Goal: Information Seeking & Learning: Find specific fact

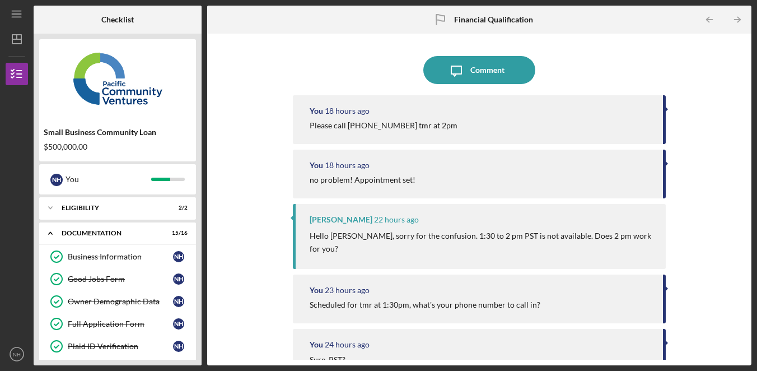
scroll to position [287, 0]
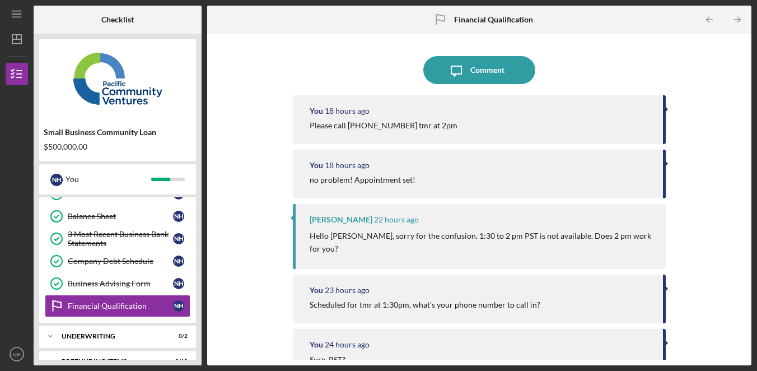
click at [719, 157] on div "Icon/Message Comment You 18 hours ago Please call [PHONE_NUMBER] tmr at 2pm You…" at bounding box center [479, 199] width 533 height 320
click at [710, 147] on div "Icon/Message Comment You 18 hours ago Please call [PHONE_NUMBER] tmr at 2pm You…" at bounding box center [479, 199] width 533 height 320
click at [710, 148] on div "Icon/Message Comment You 18 hours ago Please call [PHONE_NUMBER] tmr at 2pm You…" at bounding box center [479, 199] width 533 height 320
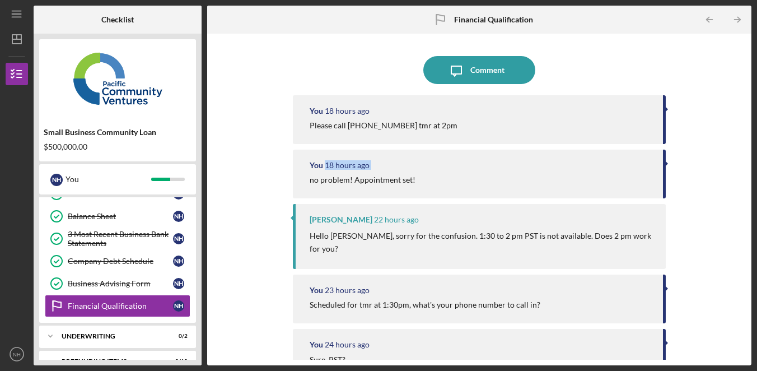
click at [709, 150] on div "Icon/Message Comment You 18 hours ago Please call [PHONE_NUMBER] tmr at 2pm You…" at bounding box center [479, 199] width 533 height 320
click at [698, 69] on div "Icon/Message Comment You 18 hours ago Please call [PHONE_NUMBER] tmr at 2pm You…" at bounding box center [479, 199] width 533 height 320
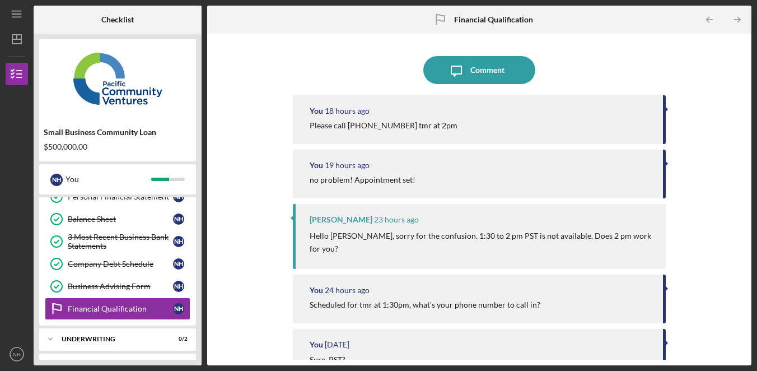
scroll to position [287, 0]
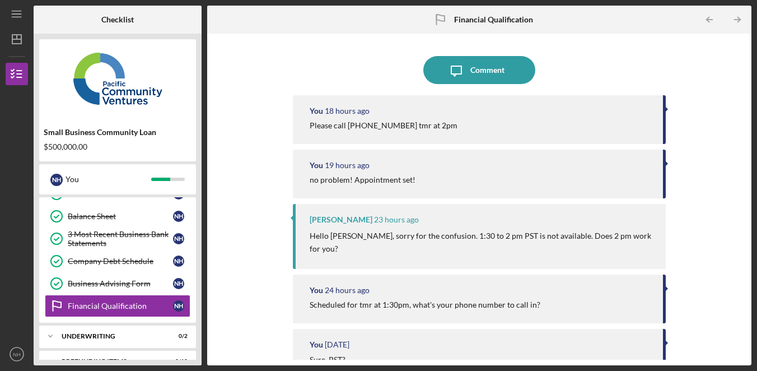
click at [707, 114] on div "Icon/Message Comment You 18 hours ago Please call 650-542-0576 tmr at 2pm You 1…" at bounding box center [479, 199] width 533 height 320
click at [706, 114] on div "Icon/Message Comment You 18 hours ago Please call 650-542-0576 tmr at 2pm You 1…" at bounding box center [479, 199] width 533 height 320
click at [709, 115] on div "Icon/Message Comment You 18 hours ago Please call 650-542-0576 tmr at 2pm You 1…" at bounding box center [479, 199] width 533 height 320
click at [708, 114] on div "Icon/Message Comment You 18 hours ago Please call 650-542-0576 tmr at 2pm You 1…" at bounding box center [479, 199] width 533 height 320
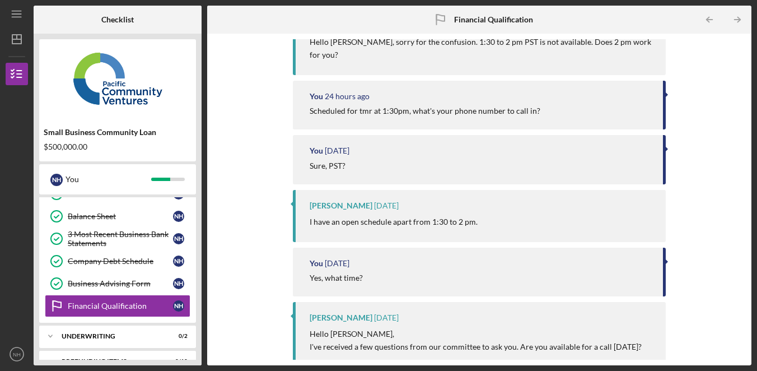
scroll to position [199, 0]
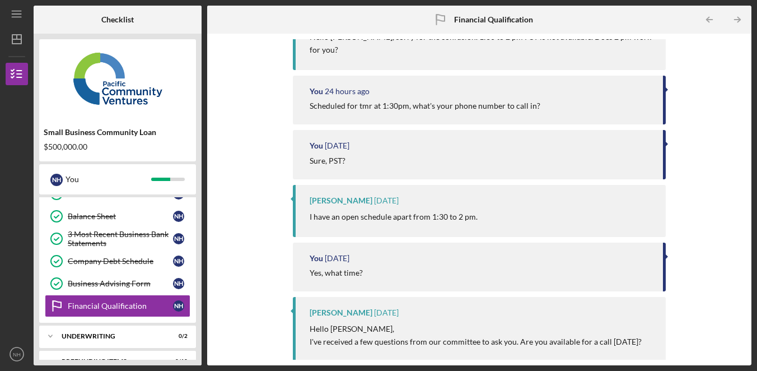
click at [699, 133] on div "Icon/Message Comment You 18 hours ago Please call 650-542-0576 tmr at 2pm You 1…" at bounding box center [479, 199] width 533 height 320
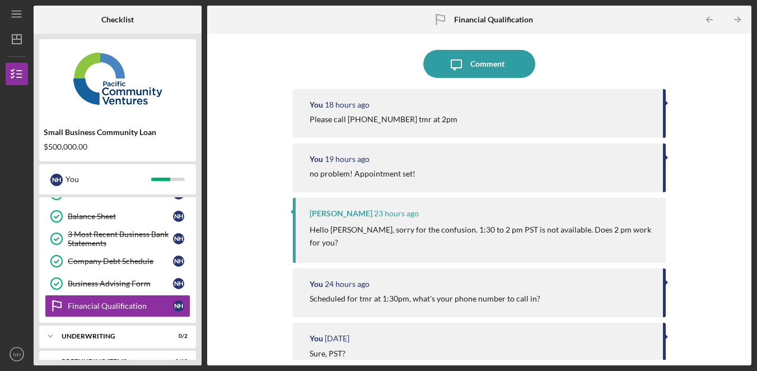
scroll to position [0, 0]
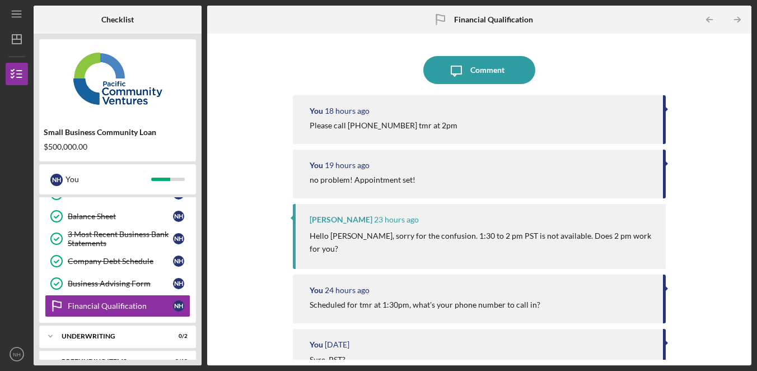
click at [702, 130] on div "Icon/Message Comment You 18 hours ago Please call 650-542-0576 tmr at 2pm You 1…" at bounding box center [479, 199] width 533 height 320
click at [711, 129] on div "Icon/Message Comment You 18 hours ago Please call 650-542-0576 tmr at 2pm You 1…" at bounding box center [479, 199] width 533 height 320
click at [710, 129] on div "Icon/Message Comment You 18 hours ago Please call 650-542-0576 tmr at 2pm You 1…" at bounding box center [479, 199] width 533 height 320
click at [683, 138] on div "Icon/Message Comment You 18 hours ago Please call 650-542-0576 tmr at 2pm You 1…" at bounding box center [479, 199] width 533 height 320
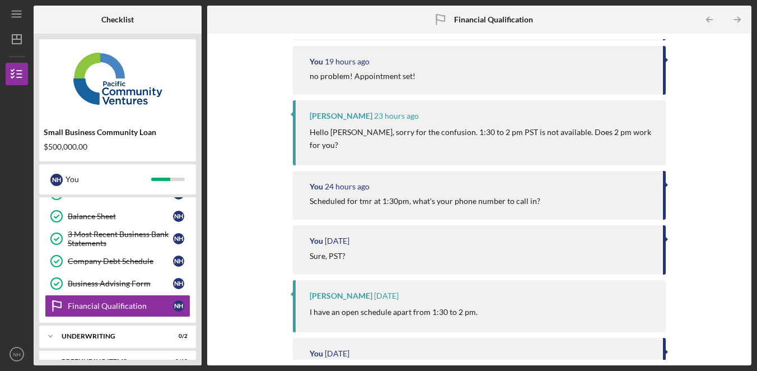
scroll to position [113, 0]
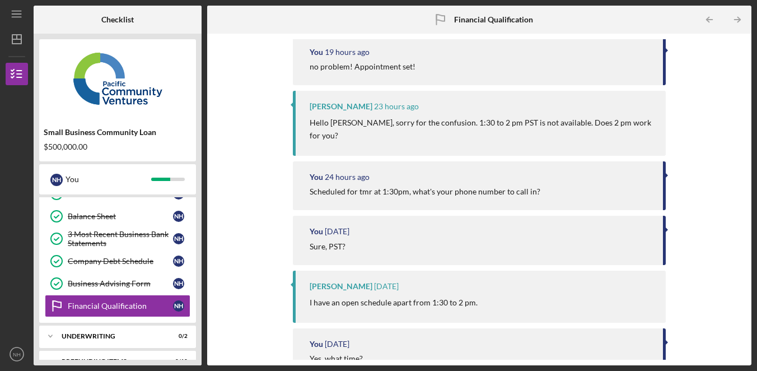
click at [691, 174] on div "Icon/Message Comment You 18 hours ago Please call 650-542-0576 tmr at 2pm You 1…" at bounding box center [479, 199] width 533 height 320
click at [693, 173] on div "Icon/Message Comment You 18 hours ago Please call 650-542-0576 tmr at 2pm You 1…" at bounding box center [479, 199] width 533 height 320
click at [700, 153] on div "Icon/Message Comment You 18 hours ago Please call 650-542-0576 tmr at 2pm You 1…" at bounding box center [479, 199] width 533 height 320
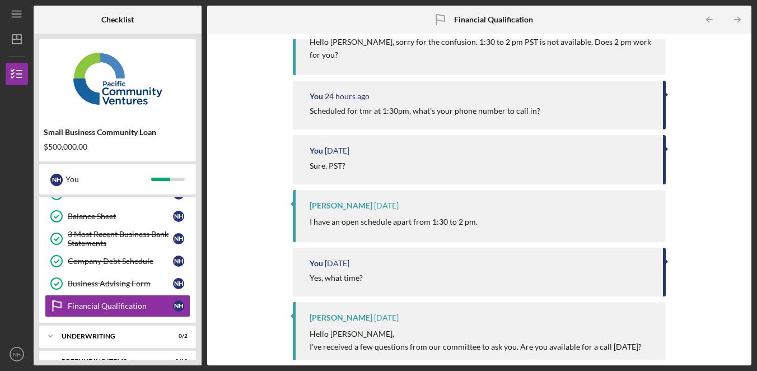
scroll to position [249, 0]
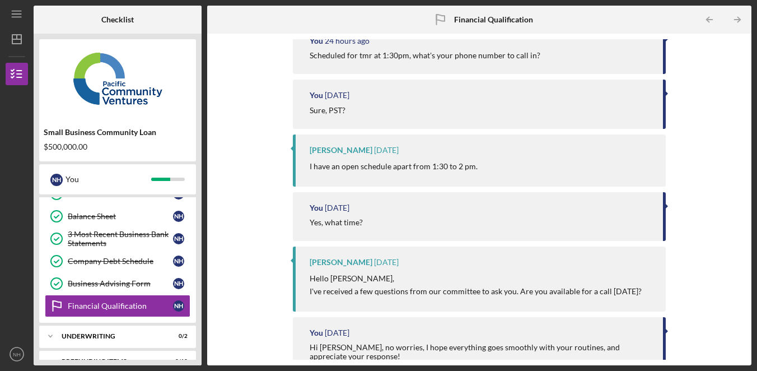
click at [695, 151] on div "Icon/Message Comment You 18 hours ago Please call 650-542-0576 tmr at 2pm You 1…" at bounding box center [479, 199] width 533 height 320
click at [696, 152] on div "Icon/Message Comment You 18 hours ago Please call 650-542-0576 tmr at 2pm You 1…" at bounding box center [479, 199] width 533 height 320
click at [697, 153] on div "Icon/Message Comment You 18 hours ago Please call 650-542-0576 tmr at 2pm You 1…" at bounding box center [479, 199] width 533 height 320
click at [702, 165] on div "Icon/Message Comment You 18 hours ago Please call 650-542-0576 tmr at 2pm You 1…" at bounding box center [479, 199] width 533 height 320
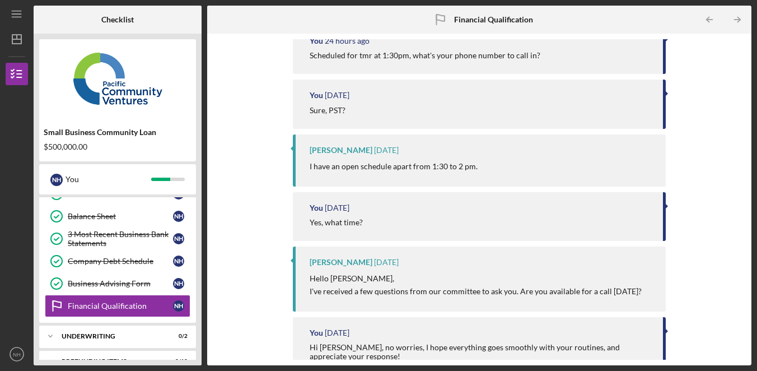
click at [703, 165] on div "Icon/Message Comment You 18 hours ago Please call 650-542-0576 tmr at 2pm You 1…" at bounding box center [479, 199] width 533 height 320
click at [723, 176] on div "Icon/Message Comment You 18 hours ago Please call 650-542-0576 tmr at 2pm You 1…" at bounding box center [479, 199] width 533 height 320
click at [727, 189] on div "Icon/Message Comment You 18 hours ago Please call 650-542-0576 tmr at 2pm You 1…" at bounding box center [479, 199] width 533 height 320
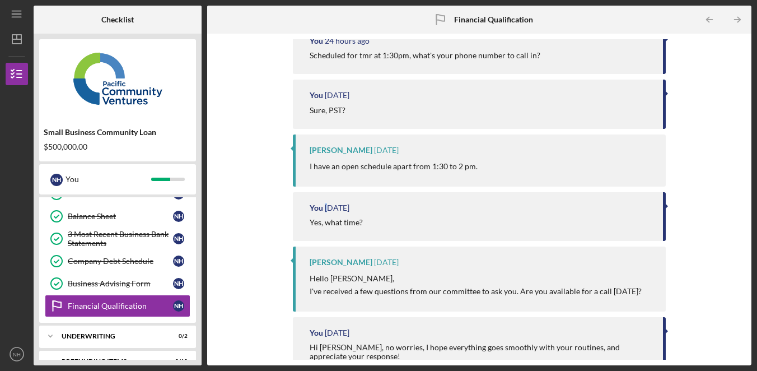
click at [728, 190] on div "Icon/Message Comment You 18 hours ago Please call 650-542-0576 tmr at 2pm You 1…" at bounding box center [479, 199] width 533 height 320
click at [726, 191] on div "Icon/Message Comment You 18 hours ago Please call 650-542-0576 tmr at 2pm You 1…" at bounding box center [479, 199] width 533 height 320
click at [726, 192] on div "Icon/Message Comment You 18 hours ago Please call 650-542-0576 tmr at 2pm You 1…" at bounding box center [479, 199] width 533 height 320
click at [725, 197] on div "Icon/Message Comment You 18 hours ago Please call 650-542-0576 tmr at 2pm You 1…" at bounding box center [479, 199] width 533 height 320
click at [724, 196] on div "Icon/Message Comment You 18 hours ago Please call 650-542-0576 tmr at 2pm You 1…" at bounding box center [479, 199] width 533 height 320
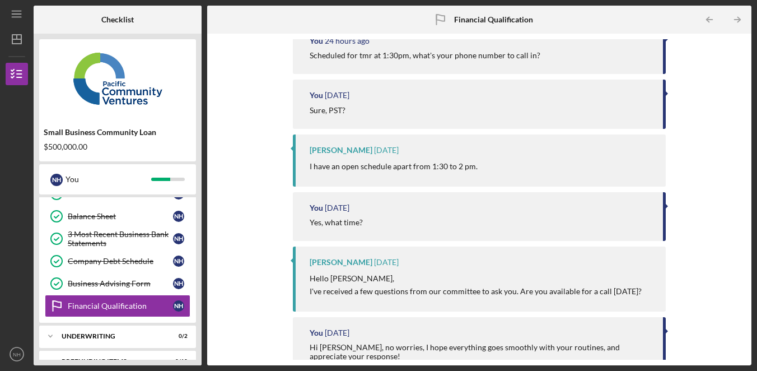
click at [447, 160] on p "I have an open schedule apart from 1:30 to 2 pm." at bounding box center [394, 166] width 168 height 12
drag, startPoint x: 488, startPoint y: 156, endPoint x: 302, endPoint y: 137, distance: 187.5
click at [302, 137] on div "Alberto Enriquez 1 day ago I have an open schedule apart from 1:30 to 2 pm." at bounding box center [479, 160] width 373 height 52
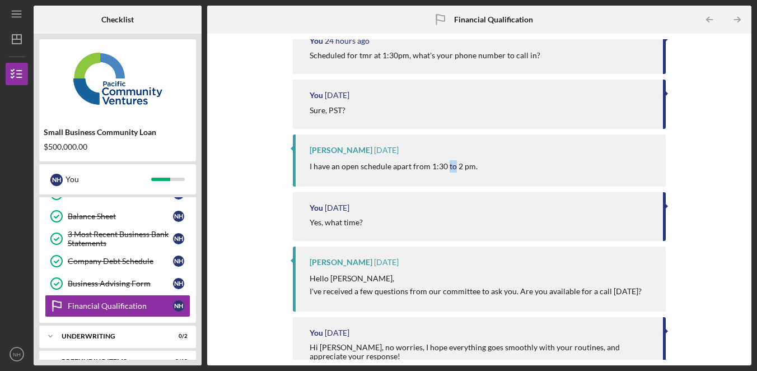
copy div "Alberto Enriquez 1 day ago I have an open schedule apart from 1:30 to 2 pm."
click at [715, 145] on div "Icon/Message Comment You 18 hours ago Please call 650-542-0576 tmr at 2pm You 1…" at bounding box center [479, 199] width 533 height 320
click at [734, 129] on div "Icon/Message Comment You 18 hours ago Please call 650-542-0576 tmr at 2pm You 1…" at bounding box center [479, 199] width 533 height 320
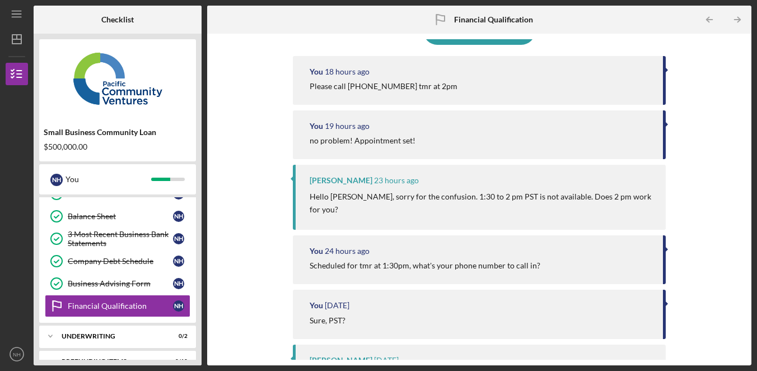
scroll to position [0, 0]
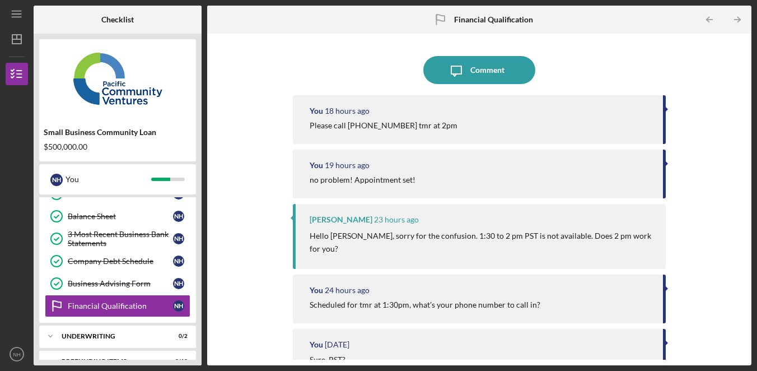
drag, startPoint x: 580, startPoint y: 58, endPoint x: 541, endPoint y: 53, distance: 39.5
click at [580, 58] on div "Icon/Message Comment" at bounding box center [479, 70] width 373 height 28
